Goal: Communication & Community: Answer question/provide support

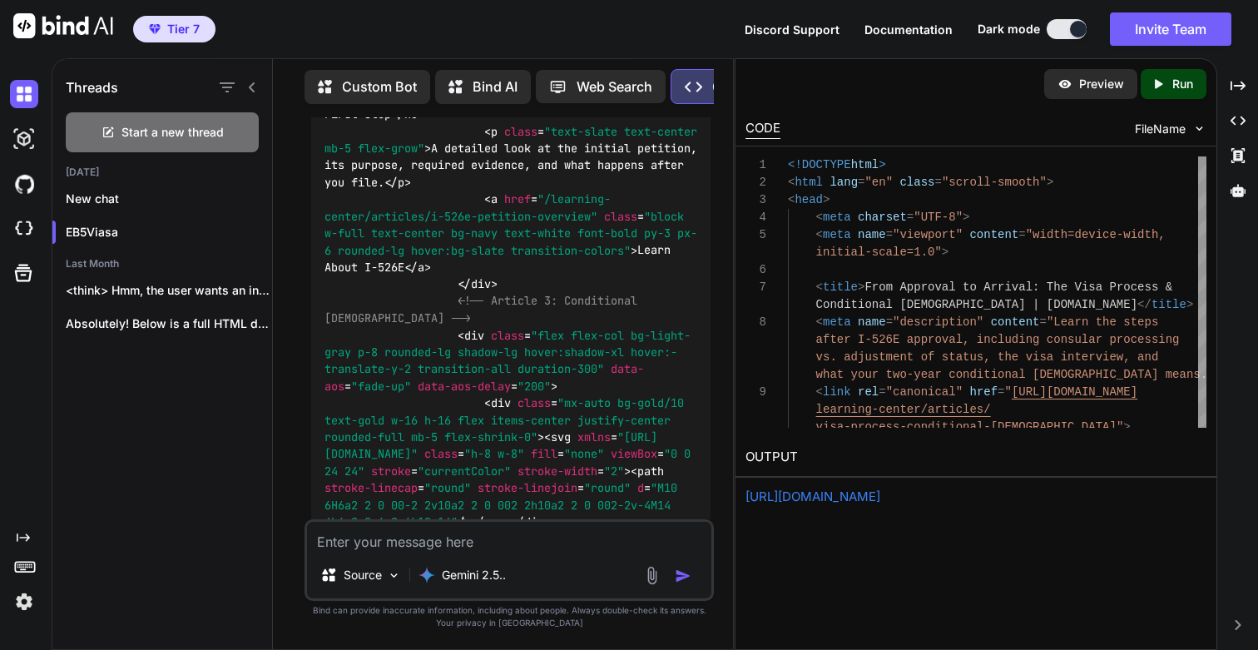
scroll to position [72098, 0]
drag, startPoint x: 315, startPoint y: 196, endPoint x: 398, endPoint y: 265, distance: 107.5
click at [398, 265] on div "Of course. It's essential to maintain a consistent and professional design acro…" at bounding box center [510, 165] width 399 height 10533
copy div "Module 3 Landing Page: "The Investment & The Process" Here is the complete, rea…"
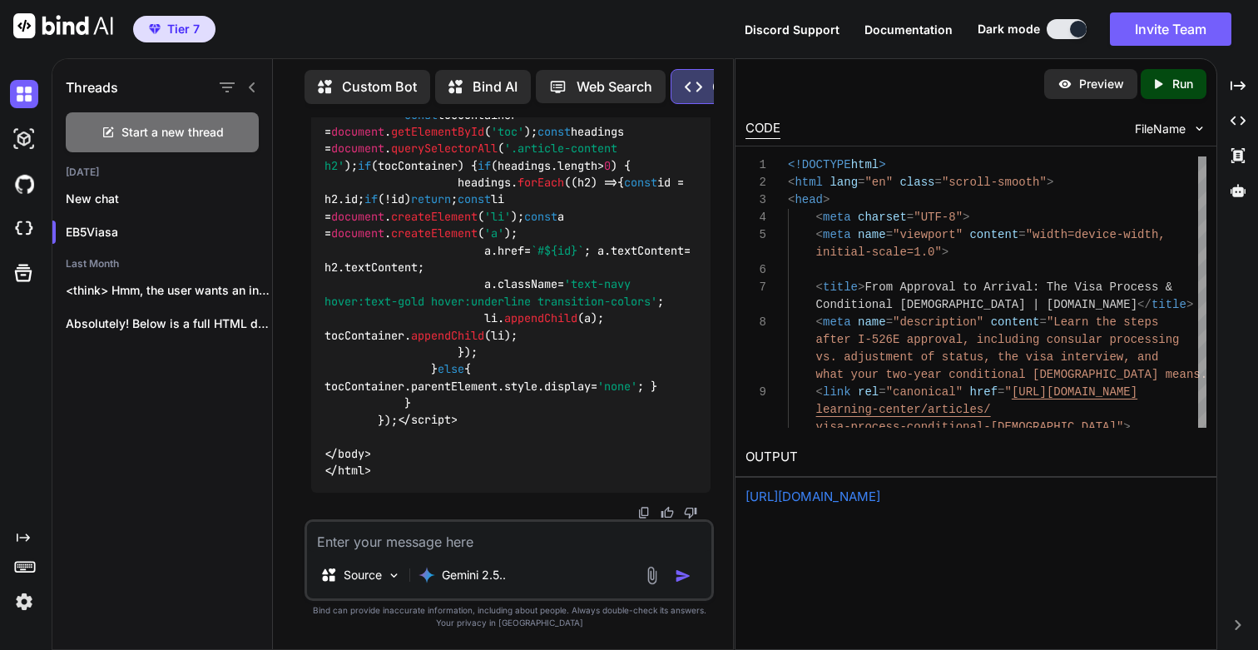
scroll to position [117902, 0]
click at [385, 547] on textarea at bounding box center [509, 537] width 404 height 30
paste textarea "Module 3 Landing Page: "The Investment & The Process" Here is the complete, rea…"
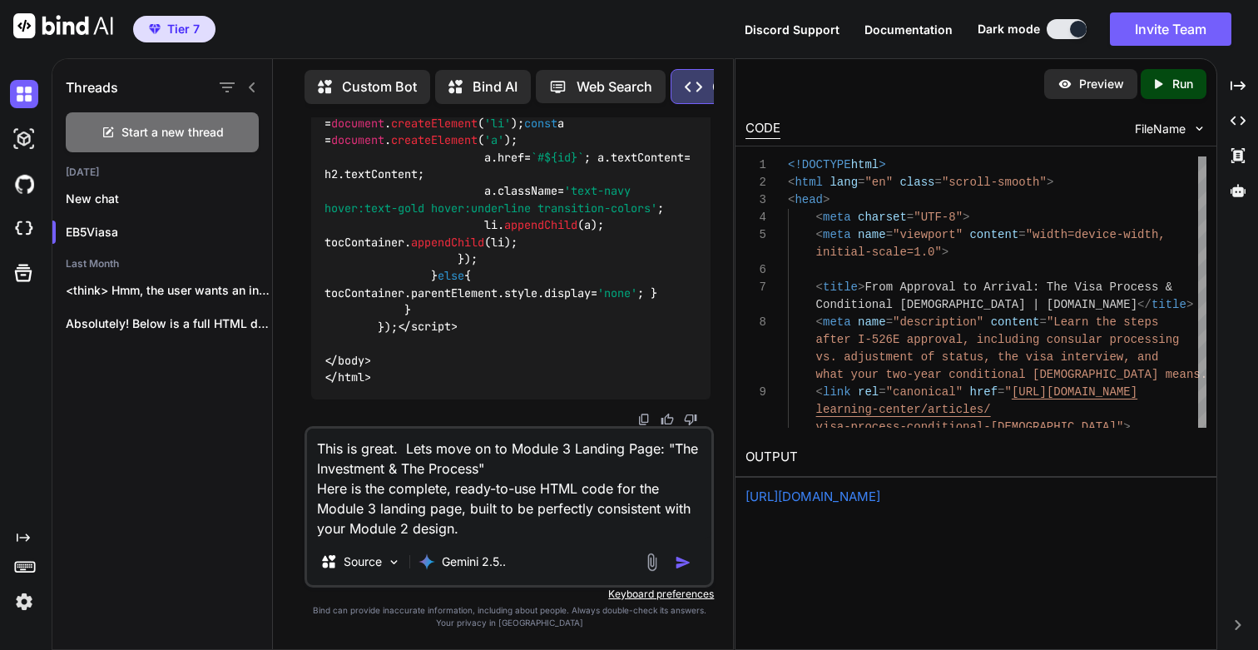
click at [562, 440] on textarea "This is great. Lets move on to Module 3 Landing Page: "The Investment & The Pro…" at bounding box center [509, 483] width 404 height 110
click at [572, 447] on textarea "This is great. Lets move on to Module 4 Landing Page: "The Investment & The Pro…" at bounding box center [509, 483] width 404 height 110
paste textarea "Proving Your Legitimacy"
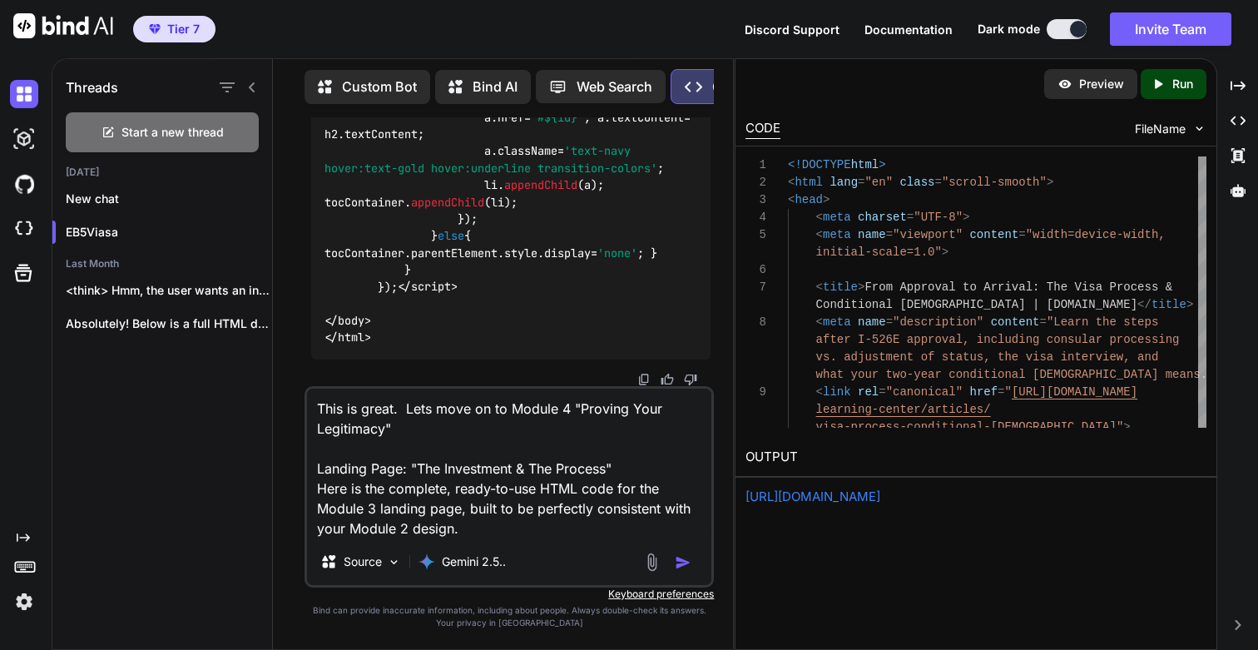
click at [440, 408] on textarea "This is great. Lets move on to Module 4 "Proving Your Legitimacy" Landing Page:…" at bounding box center [509, 464] width 404 height 150
type textarea "This is great. Lets design, create and code Module 4 "Proving Your Legitimacy""
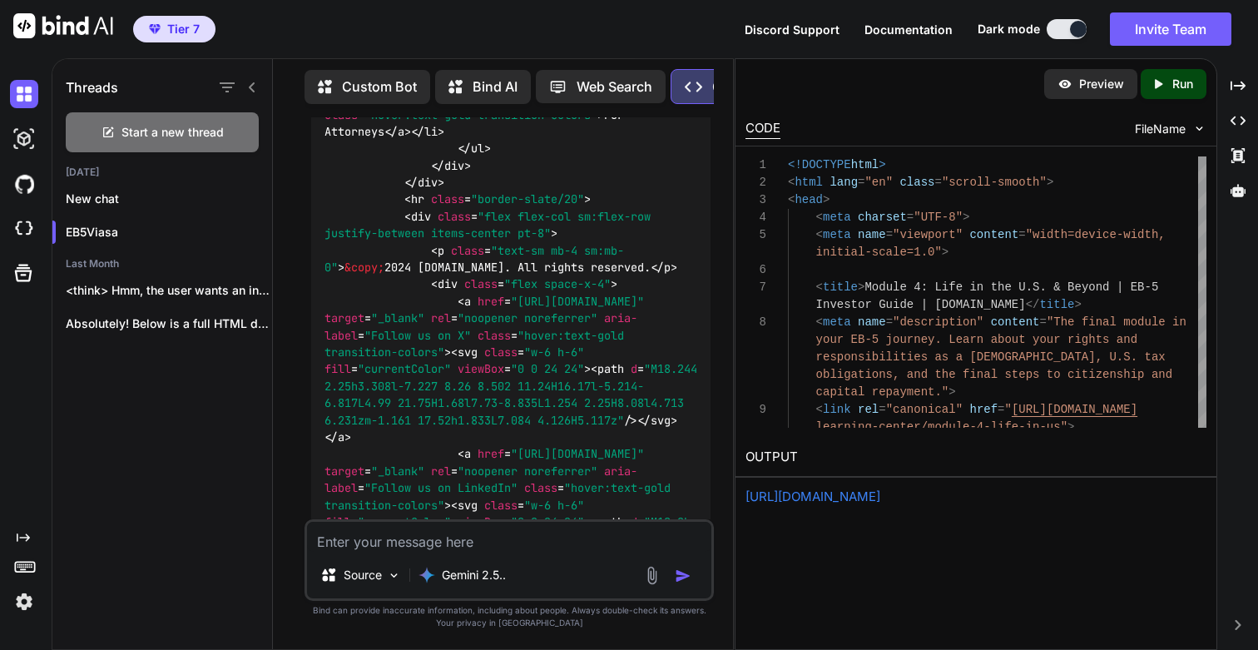
scroll to position [118917, 0]
click at [1182, 90] on p "Run" at bounding box center [1182, 84] width 21 height 17
click at [869, 496] on link "[URL][DOMAIN_NAME]" at bounding box center [812, 496] width 135 height 16
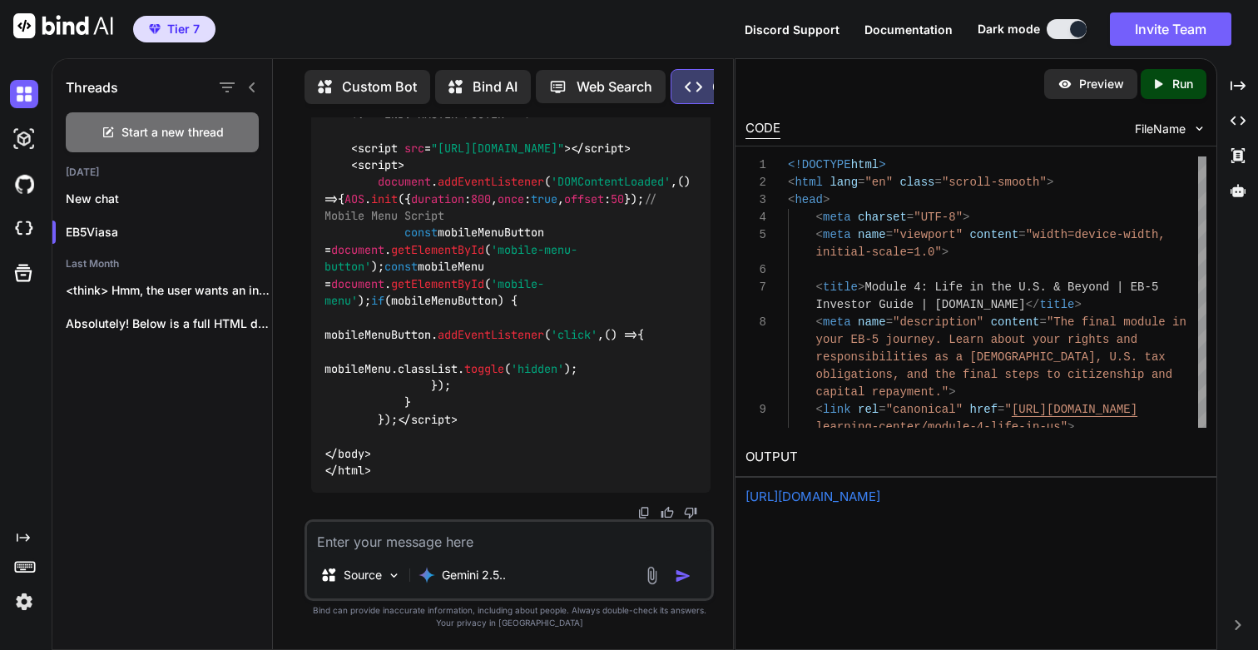
scroll to position [129120, 0]
click at [485, 547] on textarea at bounding box center [509, 537] width 404 height 30
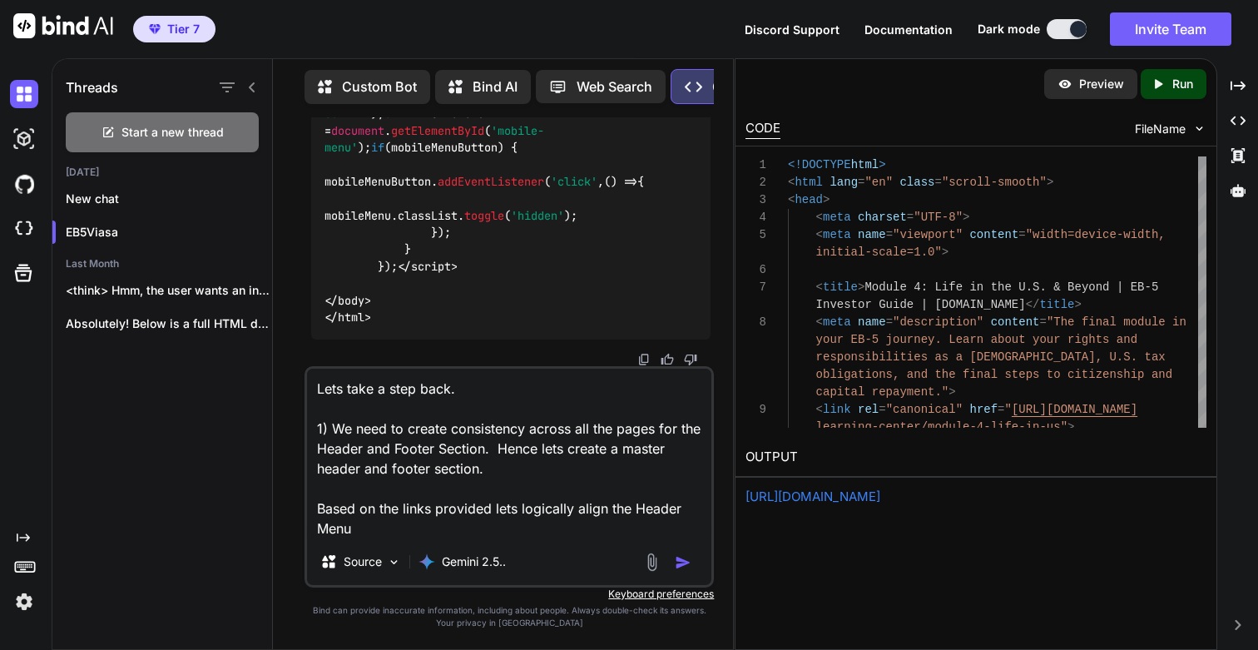
click at [587, 514] on textarea "Lets take a step back. 1) We need to create consistency across all the pages fo…" at bounding box center [509, 454] width 404 height 170
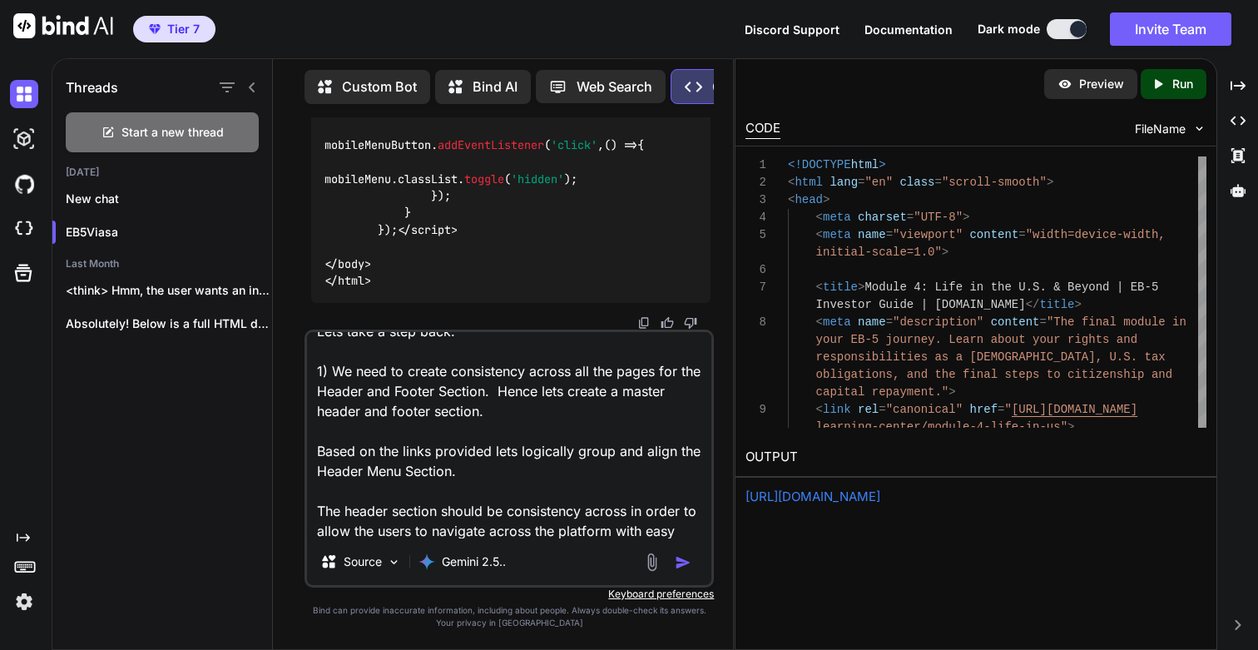
scroll to position [41, 0]
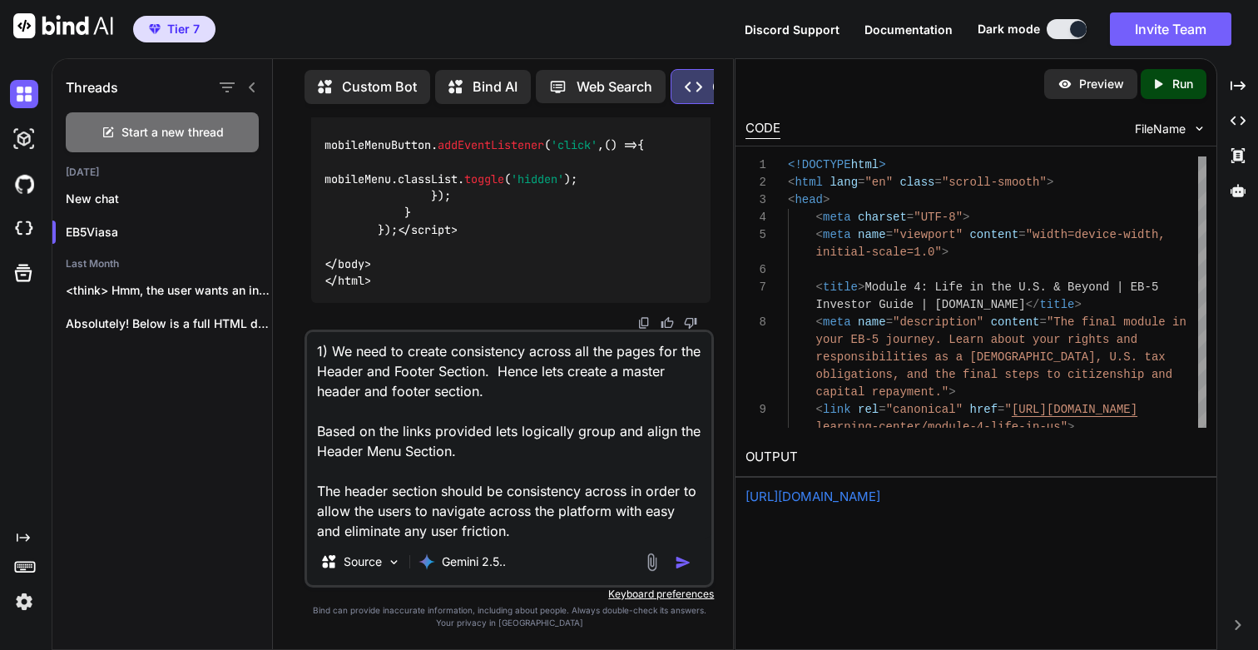
type textarea "Lets take a step back. 1) We need to create consistency across all the pages fo…"
